Goal: Find specific page/section

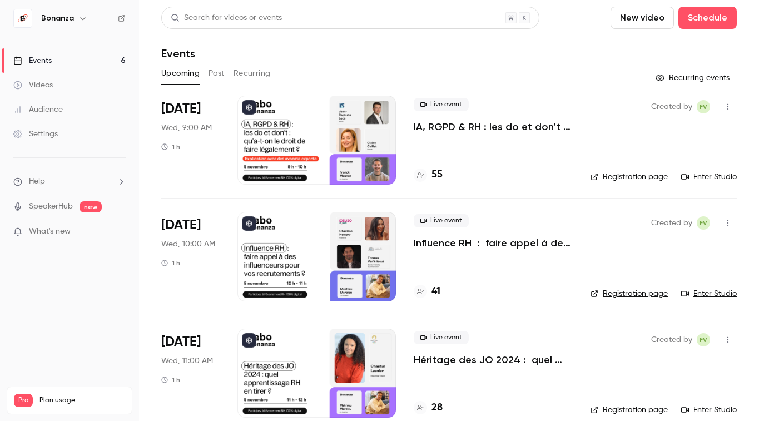
click at [79, 116] on link "Audience" at bounding box center [69, 109] width 139 height 24
